Goal: Task Accomplishment & Management: Use online tool/utility

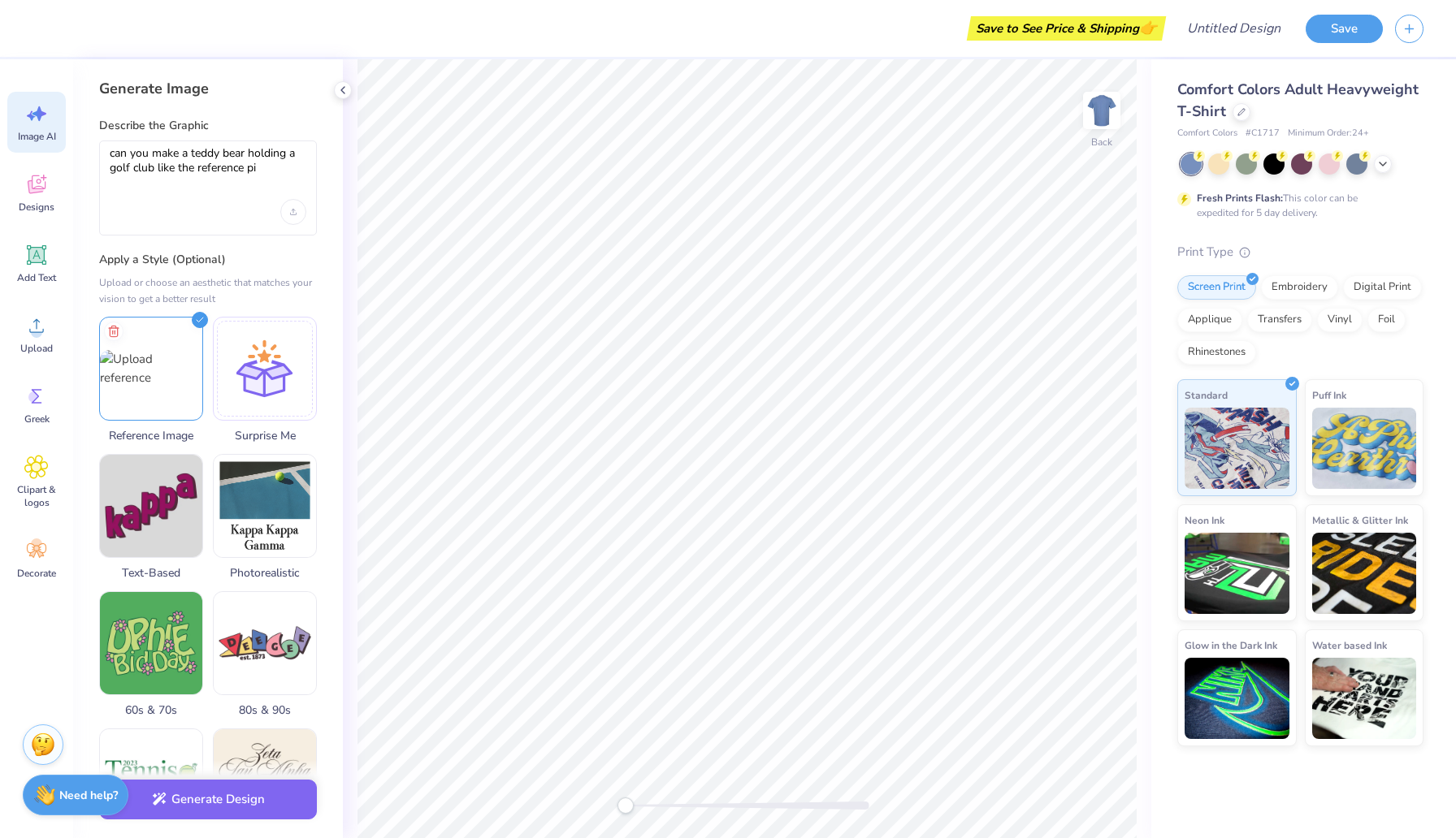
type textarea "can you make a teddy bear holding a golf club like the reference pit"
